Goal: Find specific fact: Find specific page/section

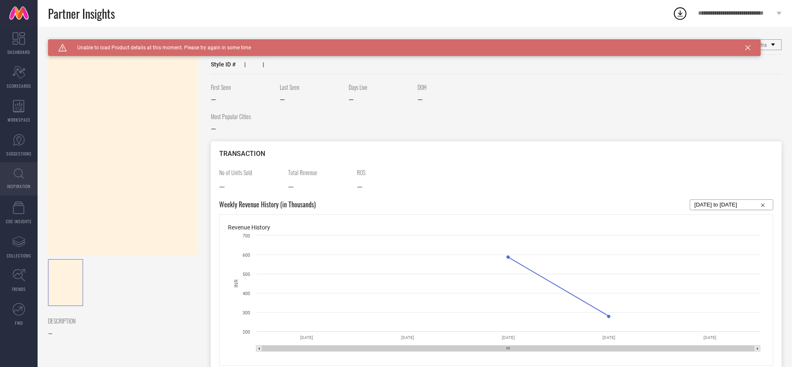
drag, startPoint x: 0, startPoint y: 0, endPoint x: 18, endPoint y: 175, distance: 176.3
click at [18, 175] on icon at bounding box center [19, 173] width 10 height 10
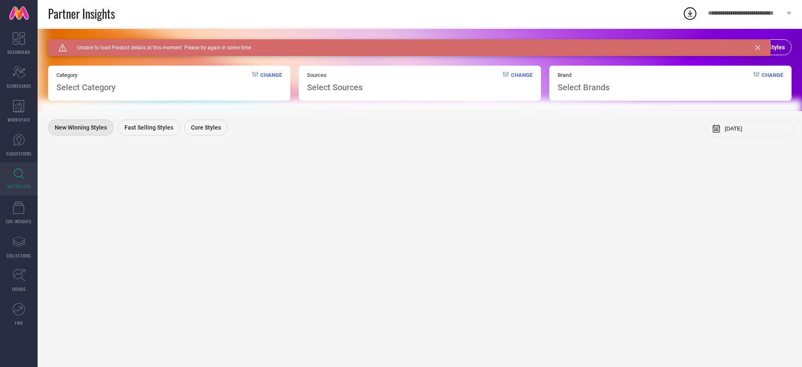
click at [760, 46] on icon at bounding box center [757, 47] width 5 height 5
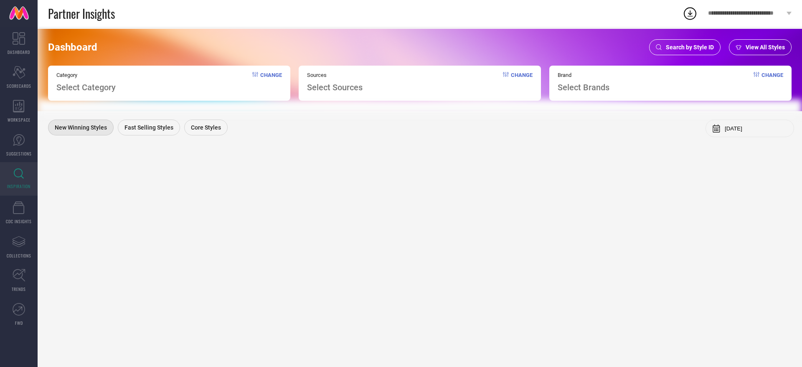
click at [681, 51] on span "Search by Style ID" at bounding box center [690, 47] width 48 height 7
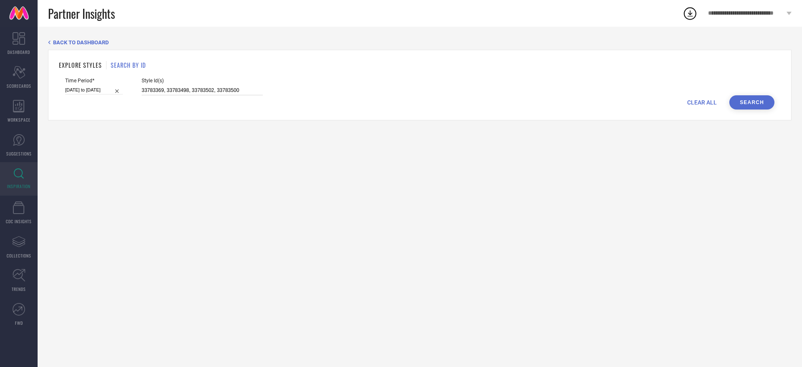
click at [257, 90] on input "33783369, 33783498, 33783502, 33783500" at bounding box center [202, 91] width 121 height 10
paste input "082925 33082925 33082927 33082929 33082922"
type input "33082925 33082925 33082927 33082929 33082922"
select select "8"
select select "2025"
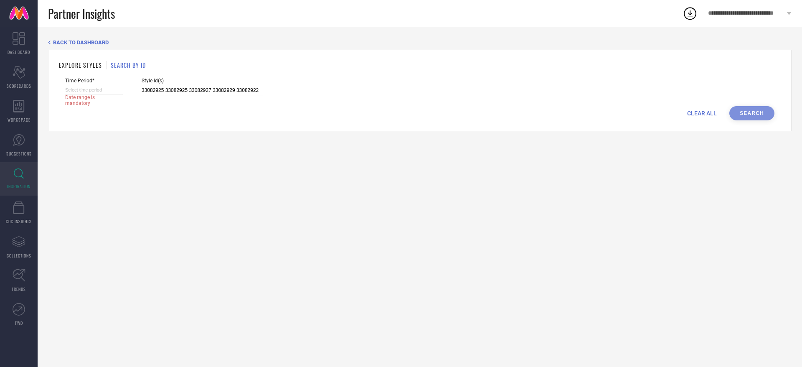
select select "9"
select select "2025"
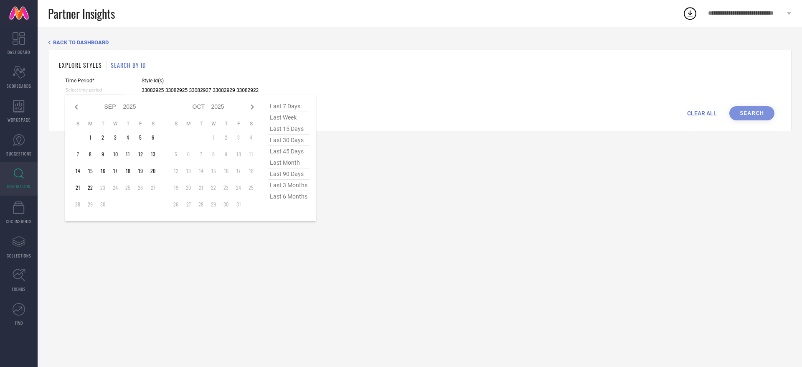
click at [119, 92] on input at bounding box center [94, 90] width 58 height 9
type input "33082925 33082925 33082927 33082929 33082922"
click at [297, 198] on span "last 6 months" at bounding box center [289, 196] width 42 height 11
type input "[DATE] to [DATE]"
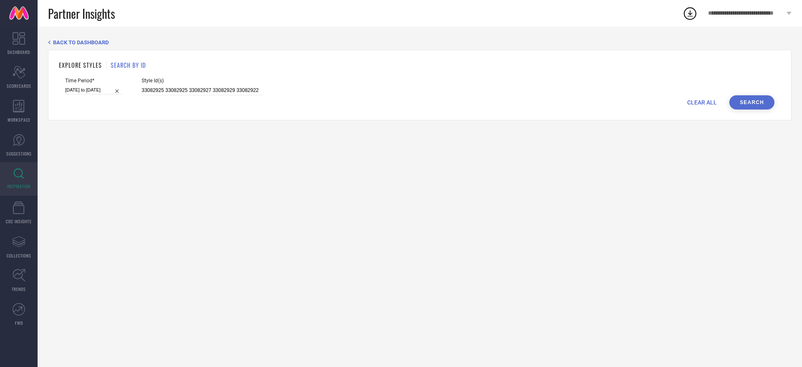
click at [750, 104] on button "Search" at bounding box center [751, 102] width 45 height 14
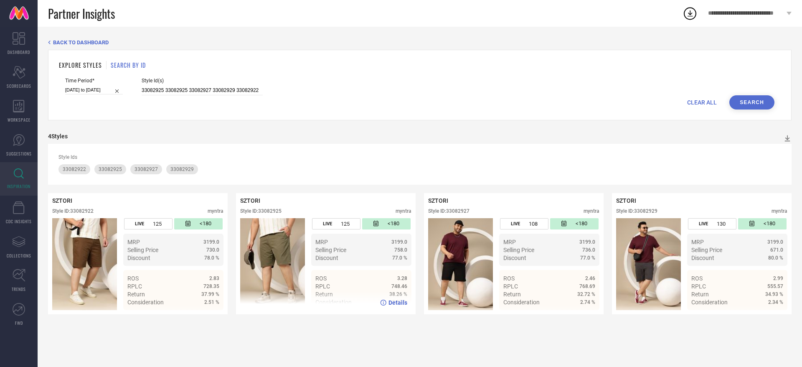
click at [273, 209] on div "Style ID: 33082925" at bounding box center [260, 211] width 41 height 6
copy div "33082925"
